Goal: Task Accomplishment & Management: Use online tool/utility

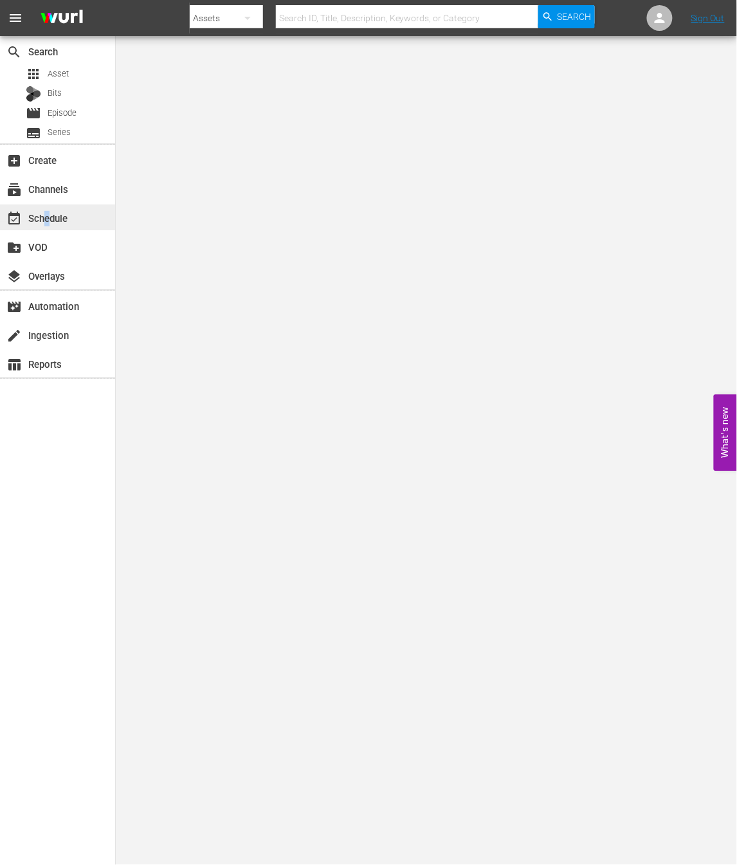
click at [48, 220] on div "event_available Schedule" at bounding box center [36, 216] width 72 height 12
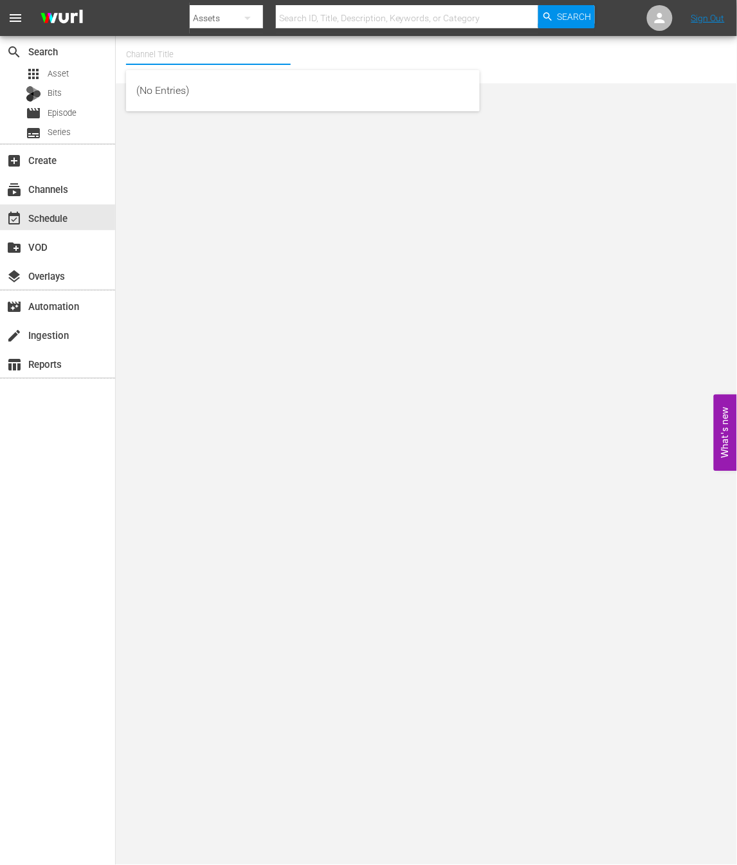
click at [235, 44] on input "text" at bounding box center [208, 54] width 165 height 31
type input "ㄷ"
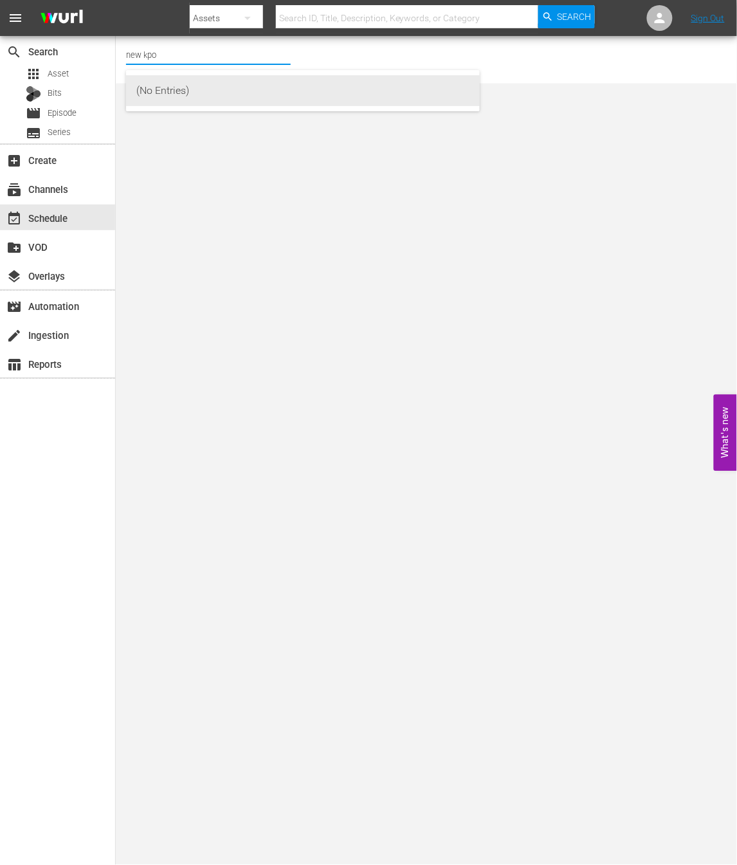
type input "new kpop"
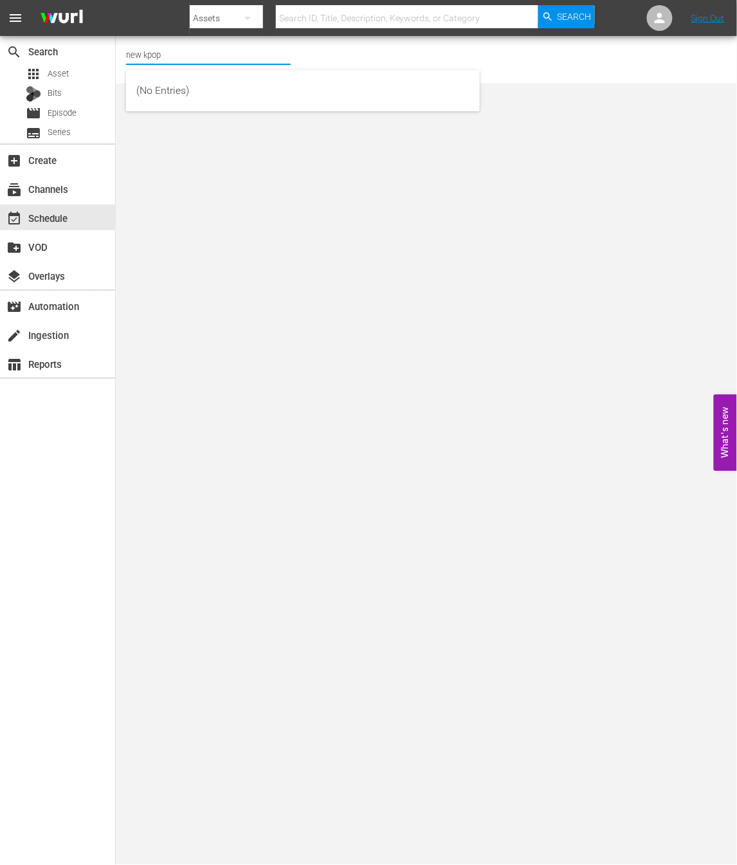
click at [185, 55] on input "new kpop" at bounding box center [208, 54] width 165 height 31
click at [193, 58] on input "new kpop" at bounding box center [208, 54] width 165 height 31
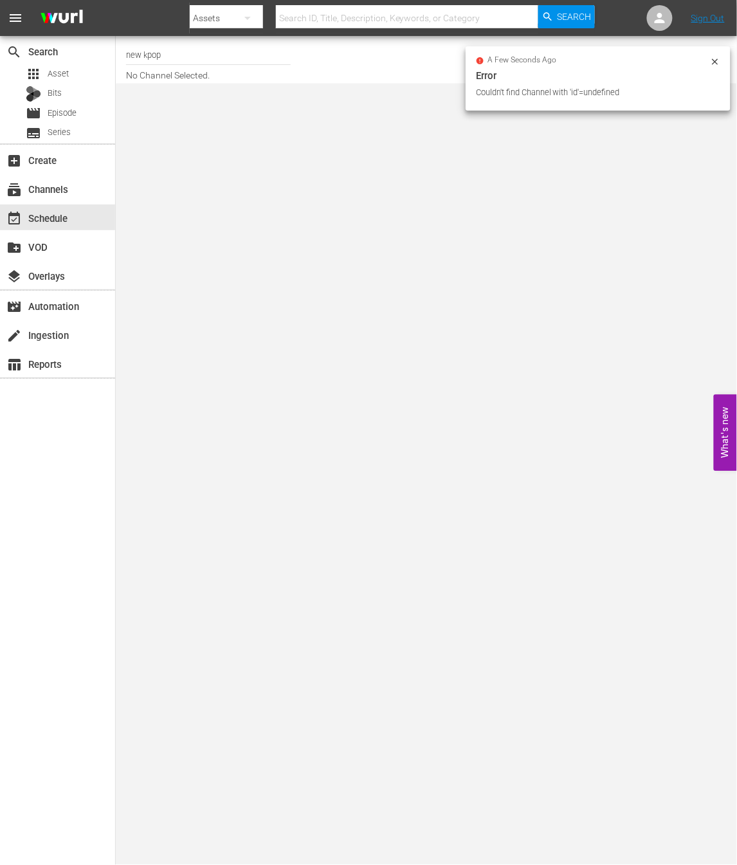
click at [188, 54] on input "new kpop" at bounding box center [208, 54] width 165 height 31
click at [202, 96] on div "NEW KPOP (617 - newidco_newkid_1)" at bounding box center [302, 90] width 333 height 31
type input "NEW KPOP (617 - newidco_newkid_1)"
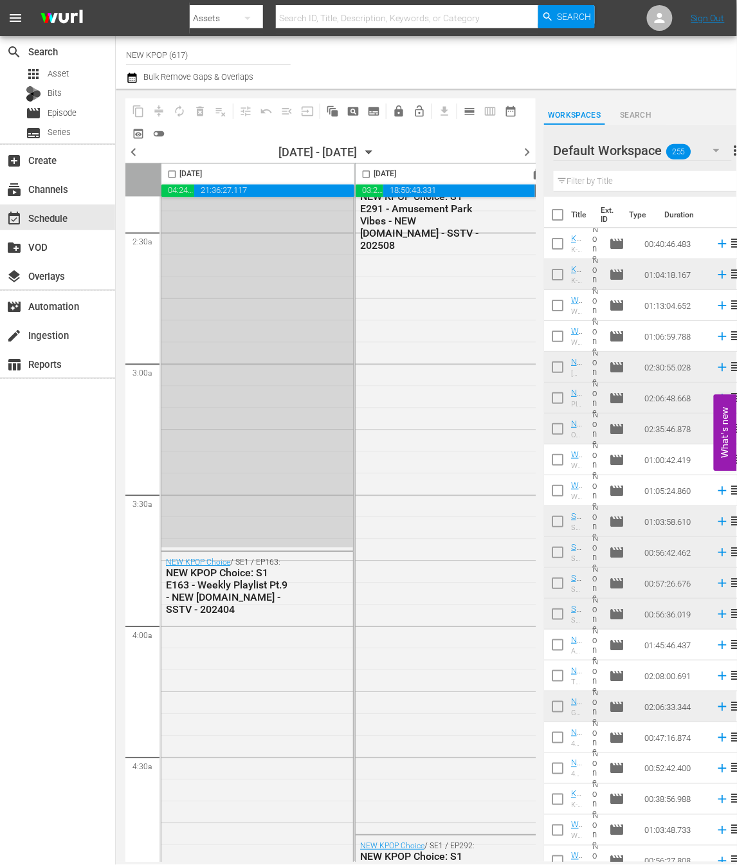
scroll to position [186, 0]
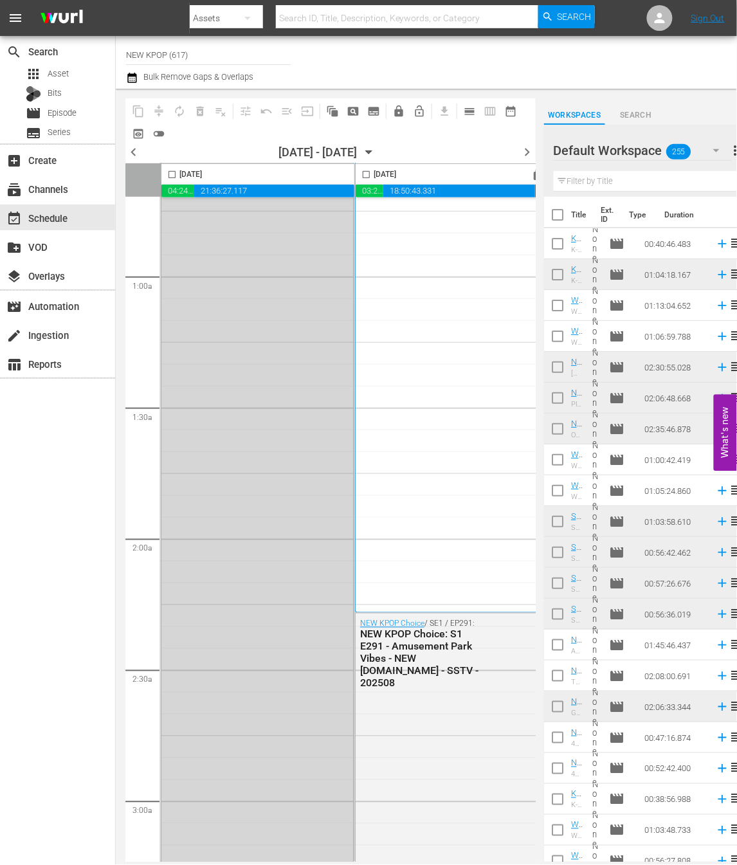
click at [525, 149] on span "chevron_right" at bounding box center [528, 152] width 16 height 16
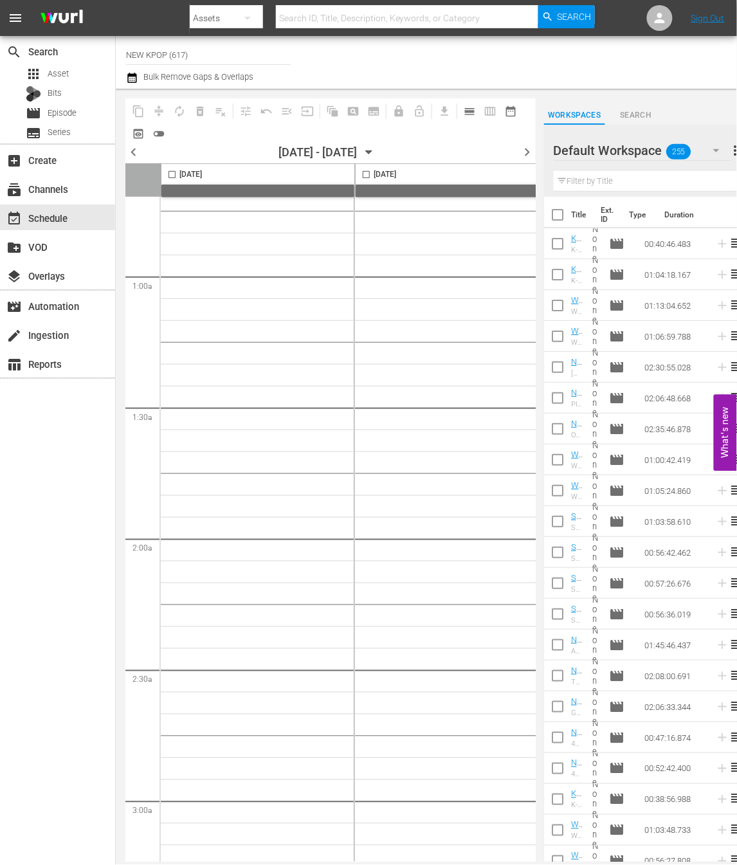
scroll to position [5620, 0]
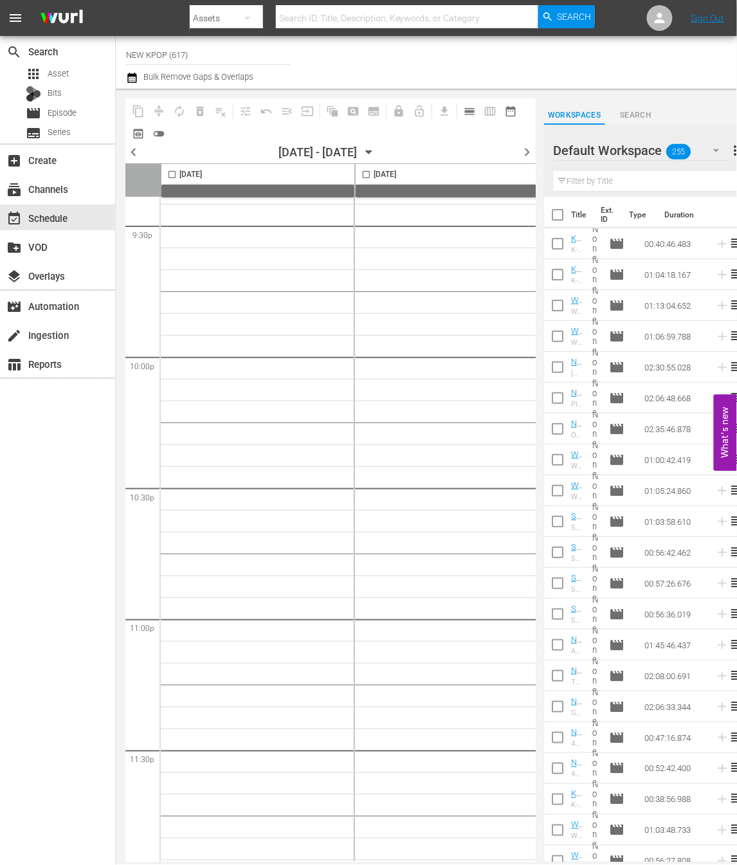
drag, startPoint x: 131, startPoint y: 155, endPoint x: 154, endPoint y: 185, distance: 37.6
click at [131, 154] on span "chevron_left" at bounding box center [133, 152] width 16 height 16
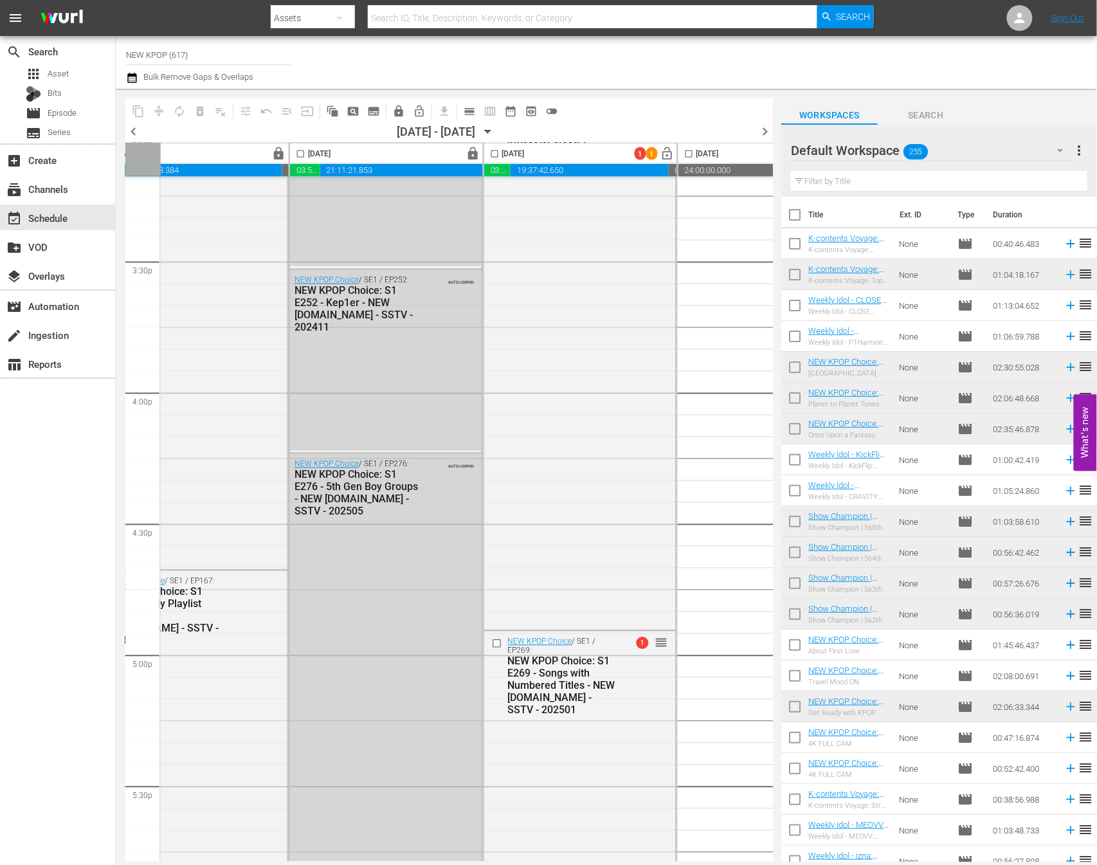
scroll to position [3556, 454]
